Goal: Information Seeking & Learning: Learn about a topic

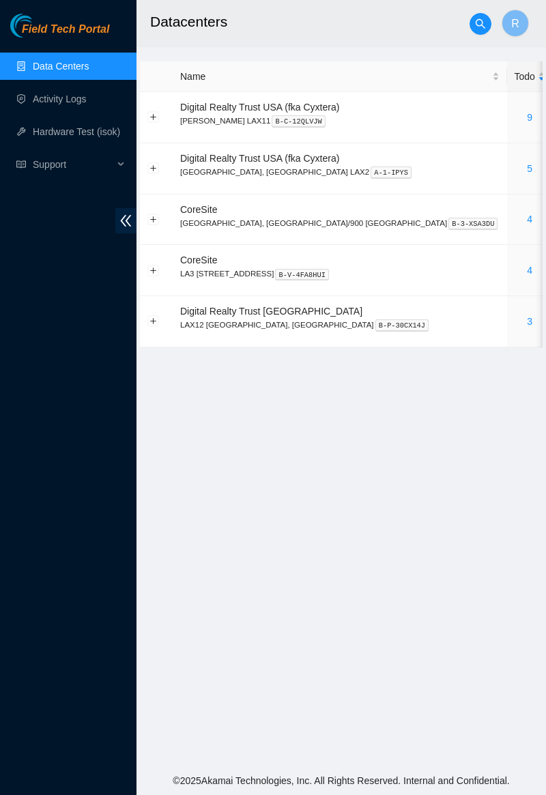
click at [527, 274] on link "4" at bounding box center [529, 270] width 5 height 11
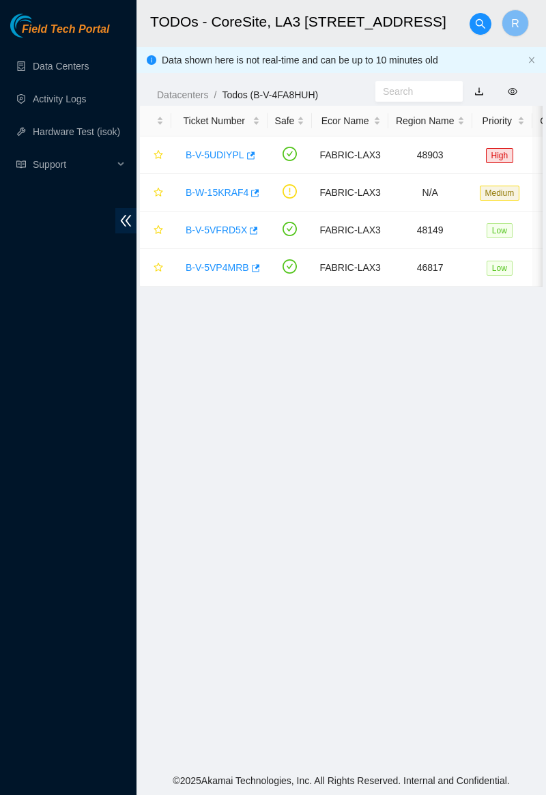
click at [216, 195] on link "B-W-15KRAF4" at bounding box center [217, 192] width 63 height 11
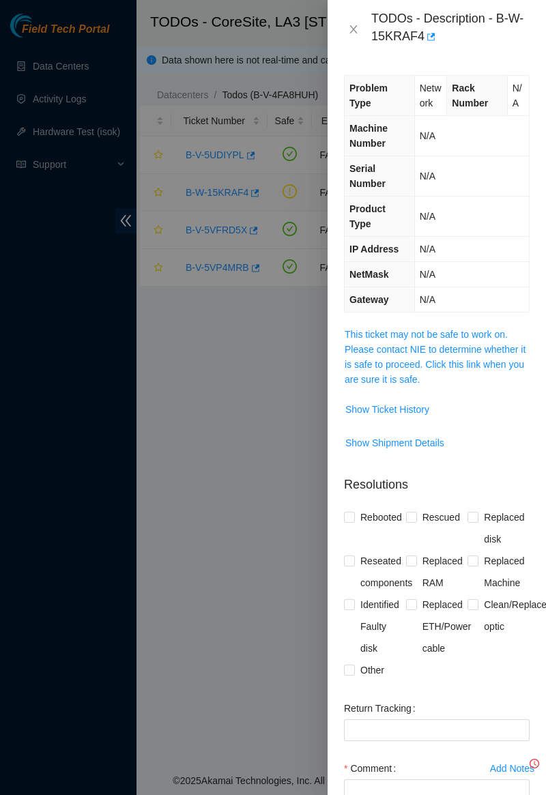
click at [212, 196] on div at bounding box center [273, 397] width 546 height 795
click at [404, 334] on link "This ticket may not be safe to work on. Please contact NIE to determine whether…" at bounding box center [434, 357] width 181 height 56
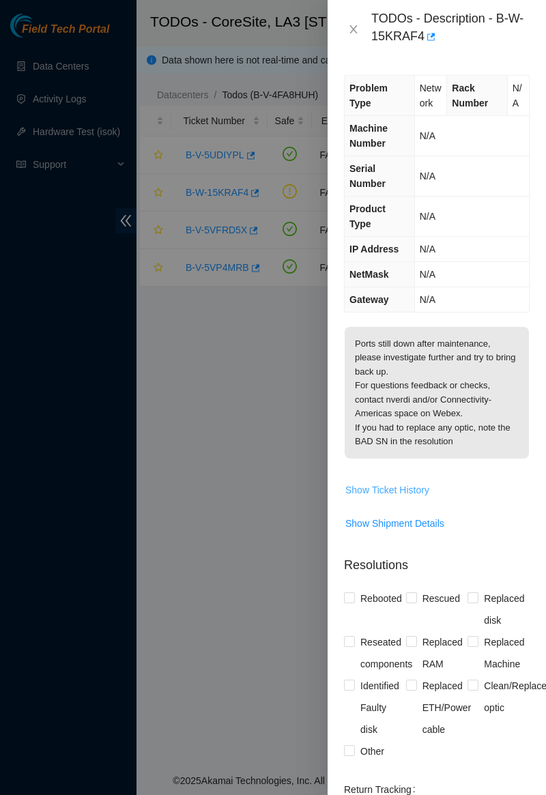
click at [405, 482] on span "Show Ticket History" at bounding box center [387, 489] width 84 height 15
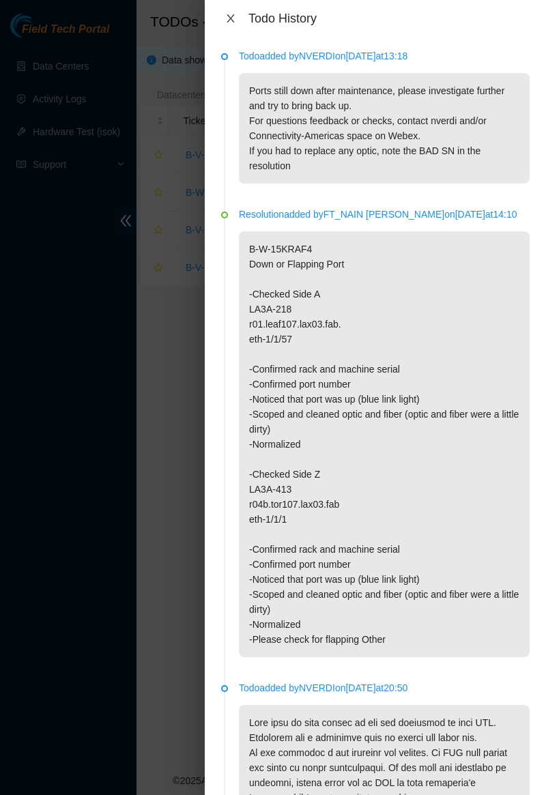
click at [233, 15] on icon "close" at bounding box center [230, 18] width 8 height 8
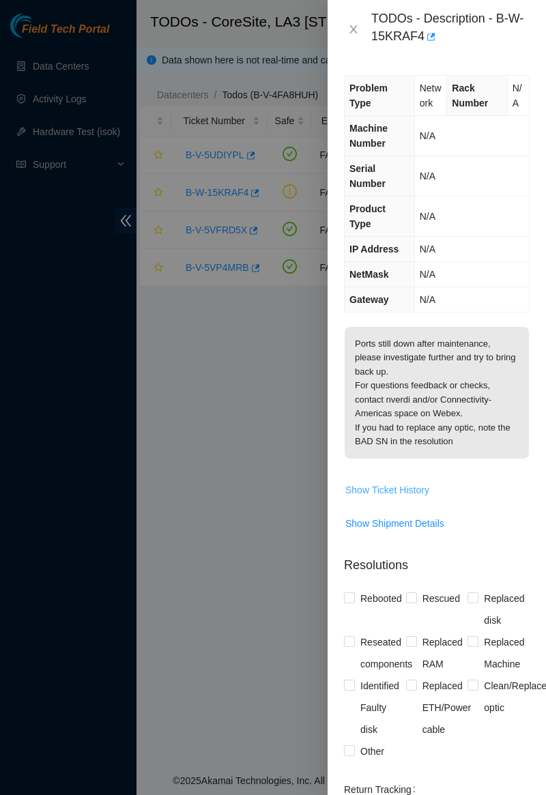
click at [419, 482] on span "Show Ticket History" at bounding box center [387, 489] width 84 height 15
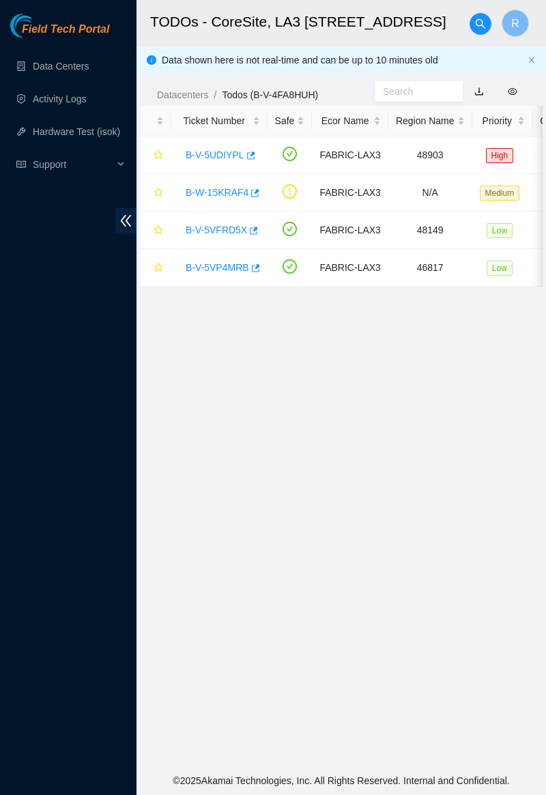
click at [197, 196] on link "B-W-15KRAF4" at bounding box center [217, 192] width 63 height 11
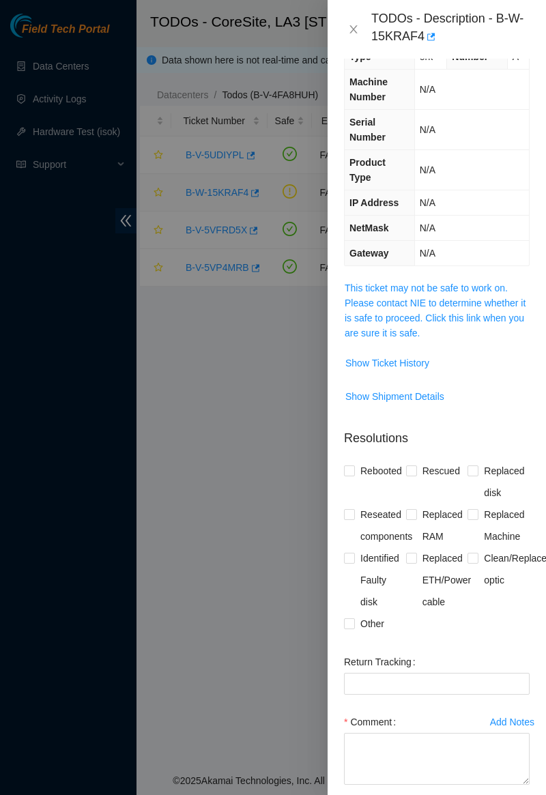
scroll to position [47, 0]
click at [447, 282] on link "This ticket may not be safe to work on. Please contact NIE to determine whether…" at bounding box center [434, 310] width 181 height 56
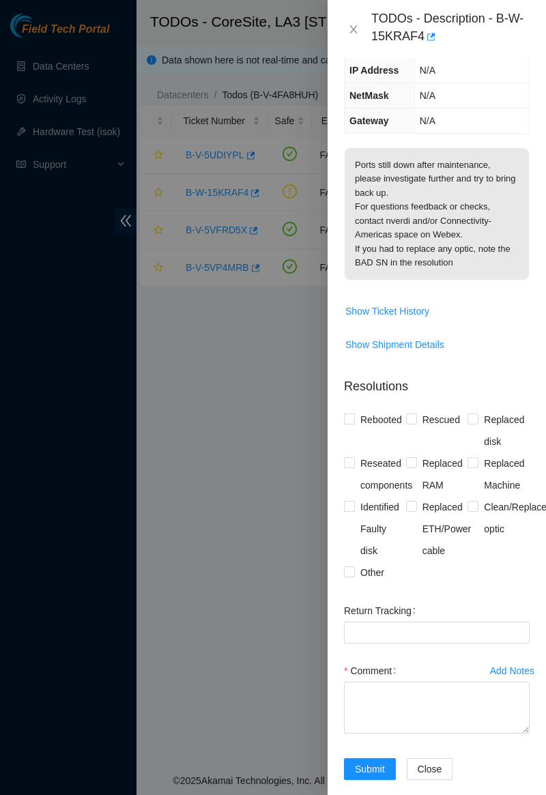
scroll to position [177, 0]
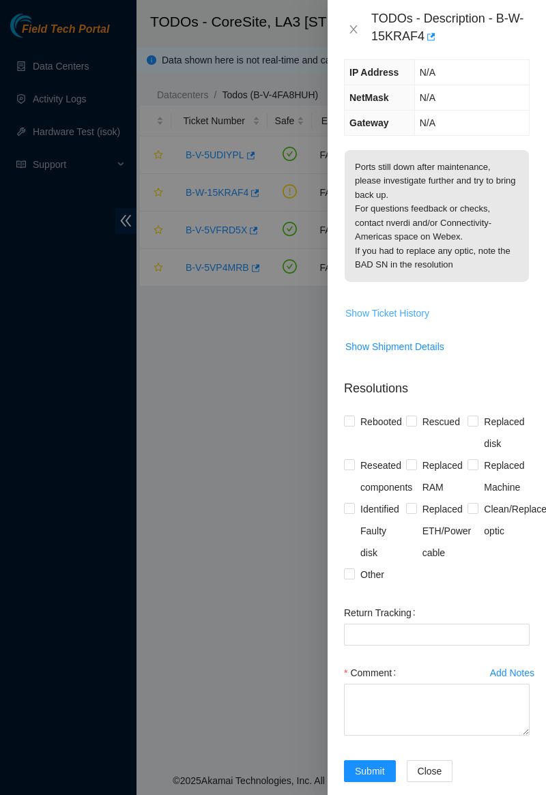
click at [400, 304] on button "Show Ticket History" at bounding box center [386, 313] width 85 height 22
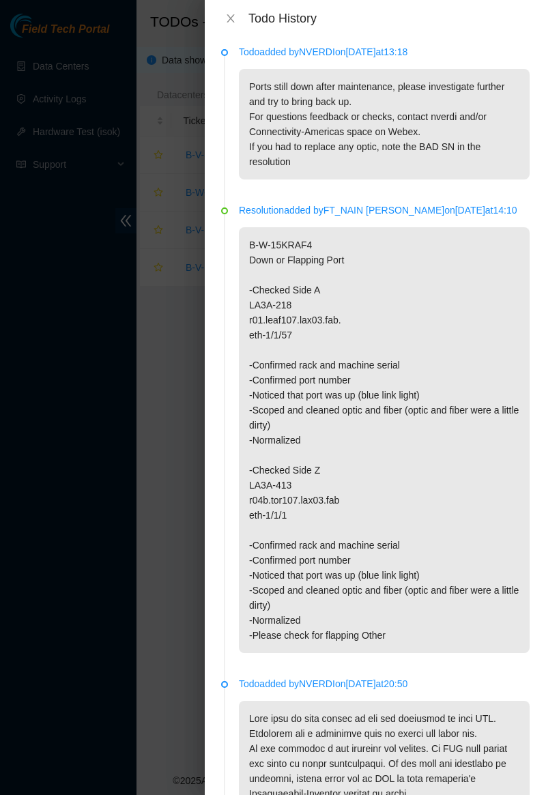
scroll to position [0, 0]
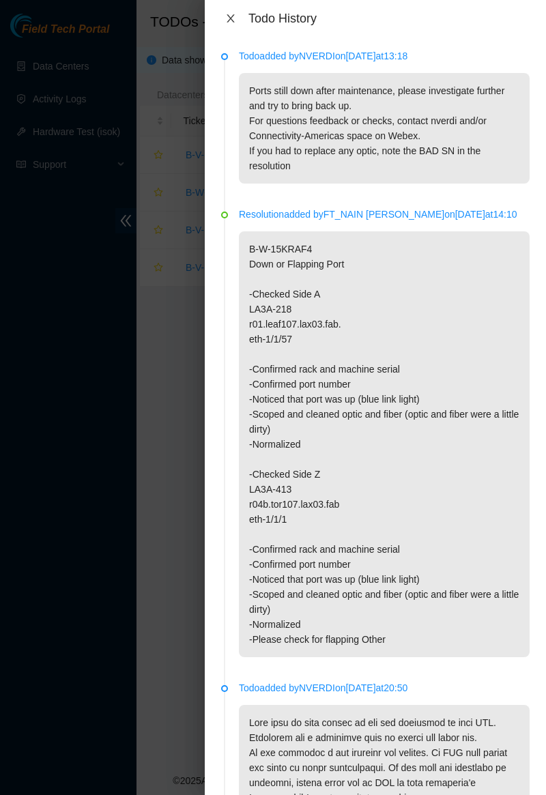
click at [229, 22] on icon "close" at bounding box center [230, 18] width 11 height 11
